Goal: Information Seeking & Learning: Understand process/instructions

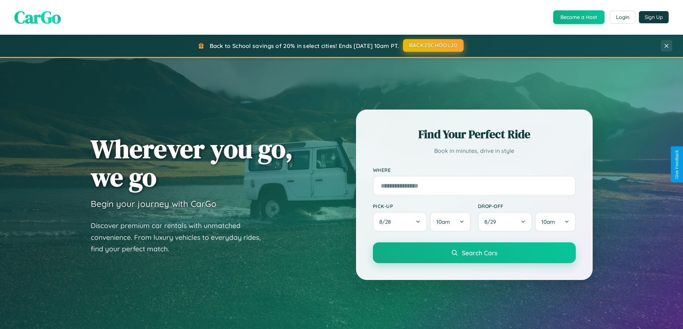
click at [433, 46] on button "BACK2SCHOOL20" at bounding box center [433, 45] width 61 height 13
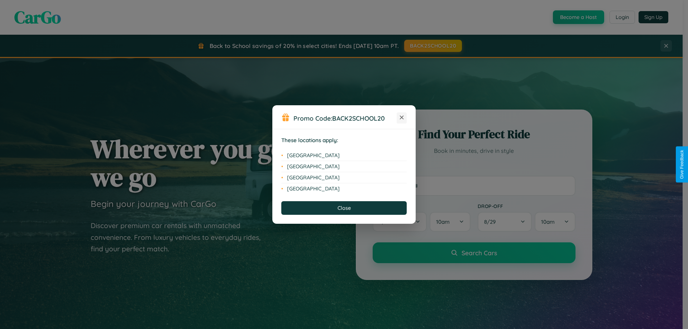
click at [402, 118] on icon at bounding box center [402, 118] width 4 height 4
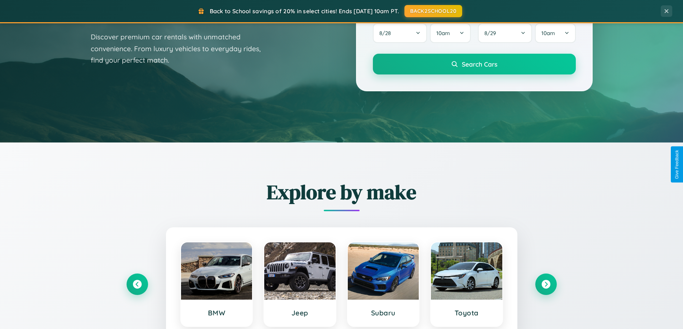
scroll to position [493, 0]
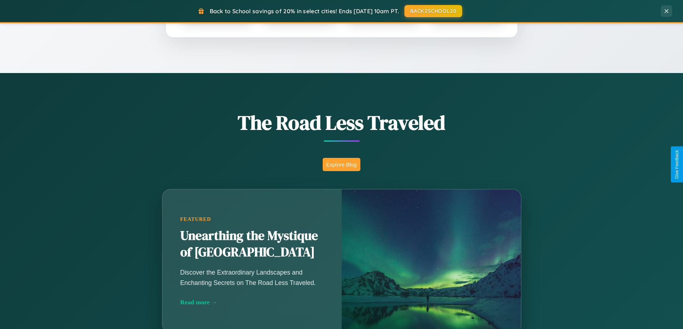
click at [341, 165] on button "Explore Blog" at bounding box center [342, 164] width 38 height 13
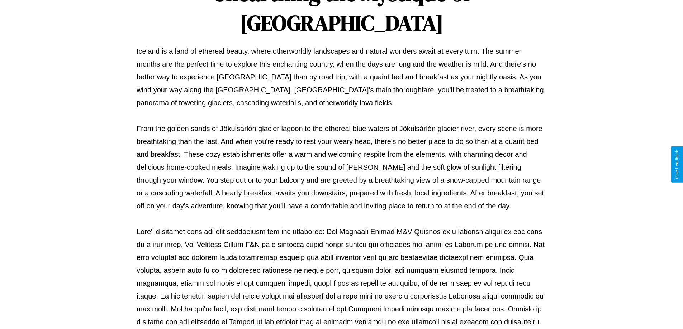
scroll to position [232, 0]
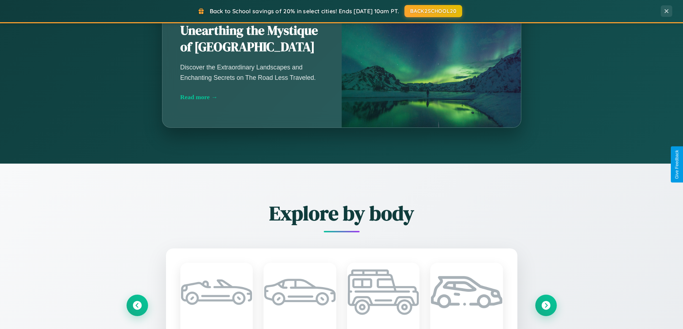
scroll to position [1380, 0]
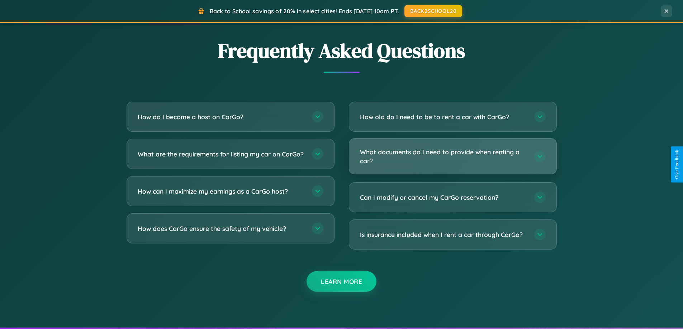
click at [452, 156] on h3 "What documents do I need to provide when renting a car?" at bounding box center [443, 157] width 167 height 18
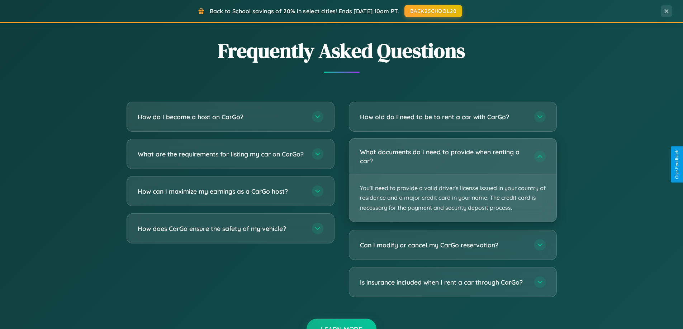
click at [452, 180] on p "You'll need to provide a valid driver's license issued in your country of resid…" at bounding box center [452, 198] width 207 height 47
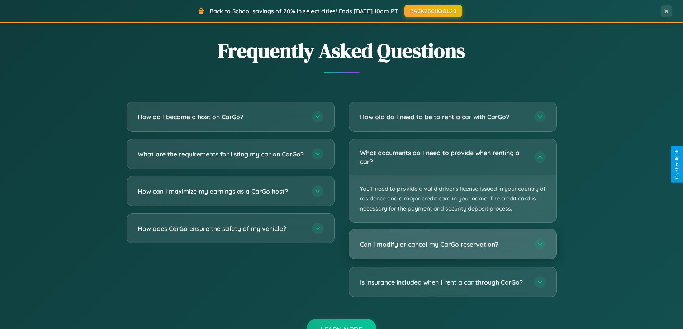
click at [452, 245] on h3 "Can I modify or cancel my CarGo reservation?" at bounding box center [443, 244] width 167 height 9
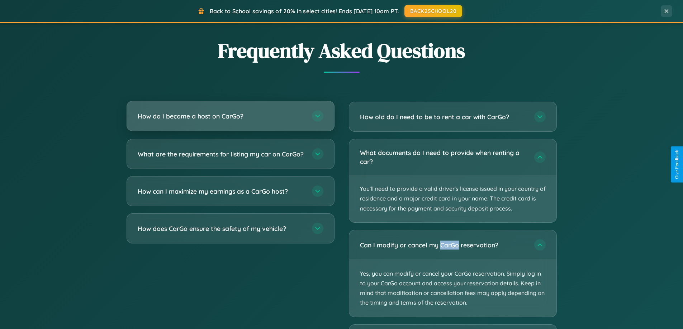
click at [230, 117] on h3 "How do I become a host on CarGo?" at bounding box center [221, 116] width 167 height 9
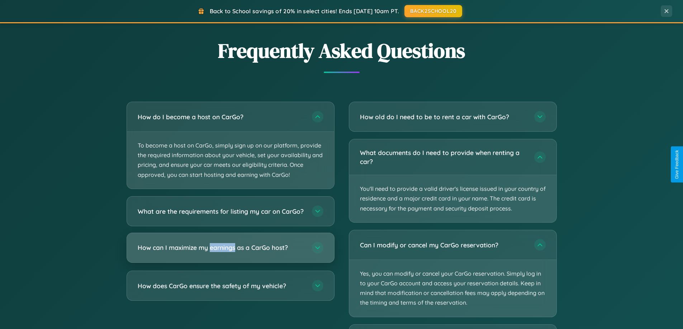
click at [230, 252] on h3 "How can I maximize my earnings as a CarGo host?" at bounding box center [221, 247] width 167 height 9
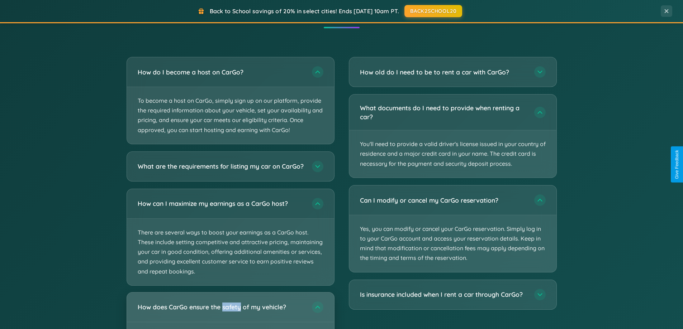
scroll to position [1152, 0]
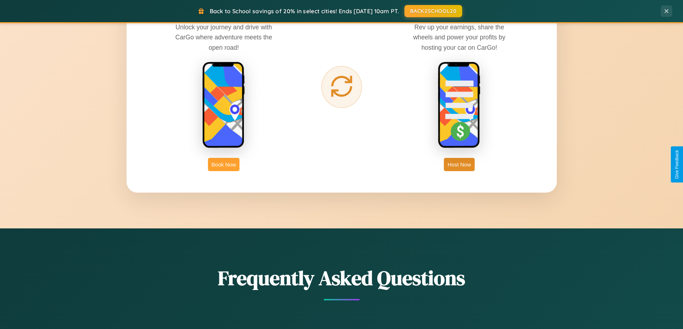
click at [224, 165] on button "Book Now" at bounding box center [224, 164] width 32 height 13
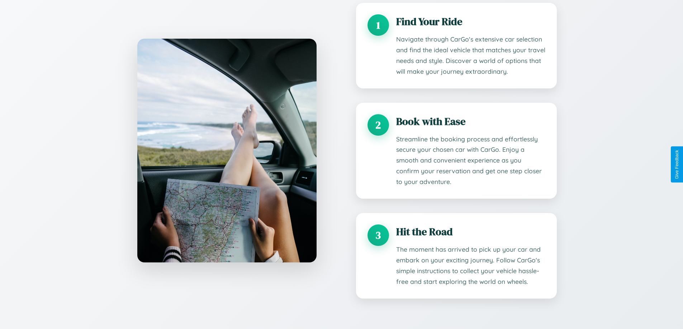
scroll to position [97, 0]
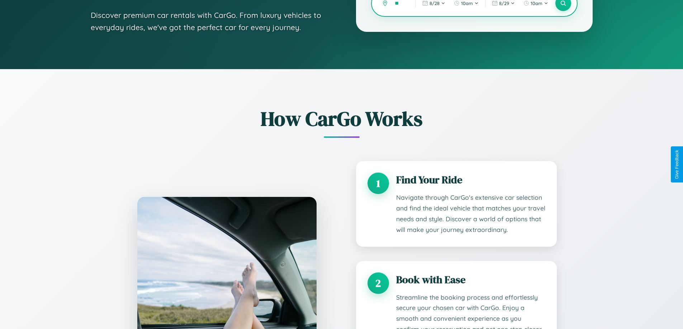
type input "***"
